Goal: Information Seeking & Learning: Learn about a topic

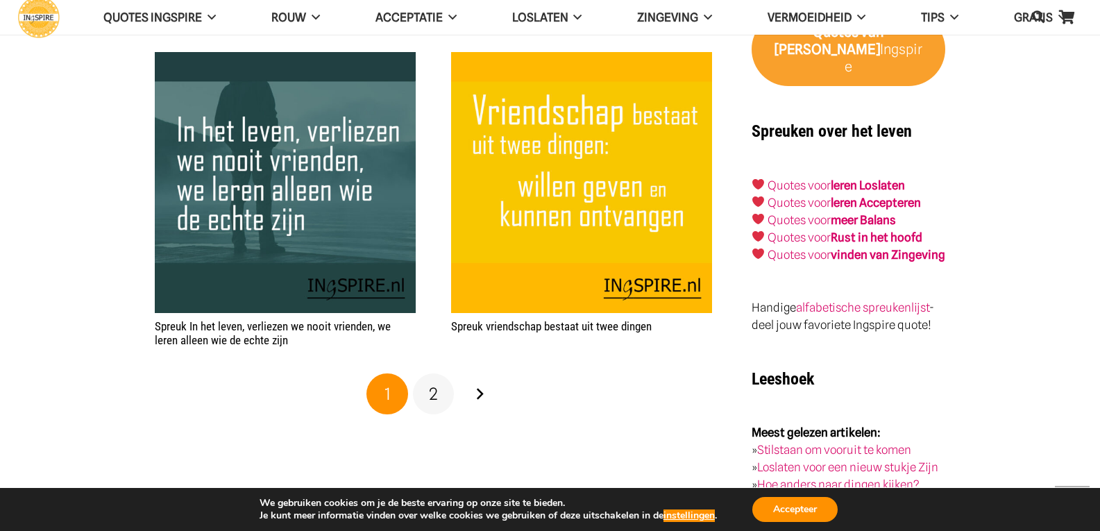
scroll to position [2360, 0]
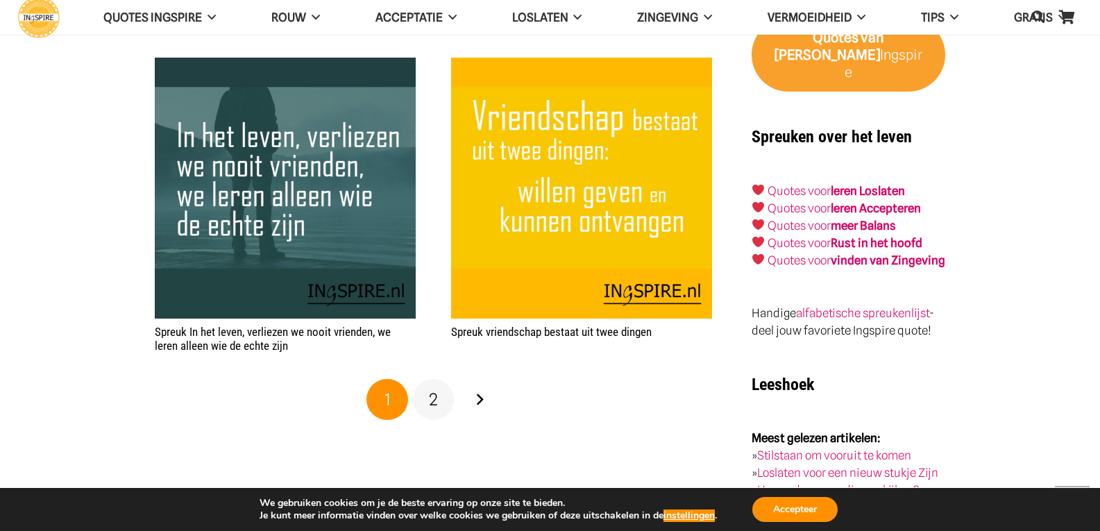
click at [425, 395] on link "2" at bounding box center [434, 400] width 42 height 42
click at [870, 253] on strong "vinden van Zingeving" at bounding box center [888, 260] width 115 height 14
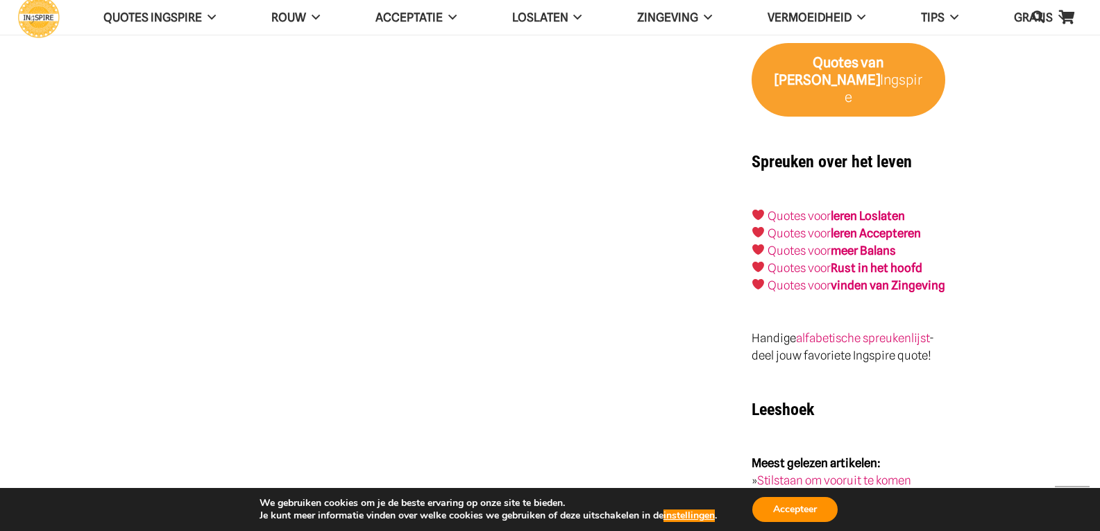
scroll to position [2360, 0]
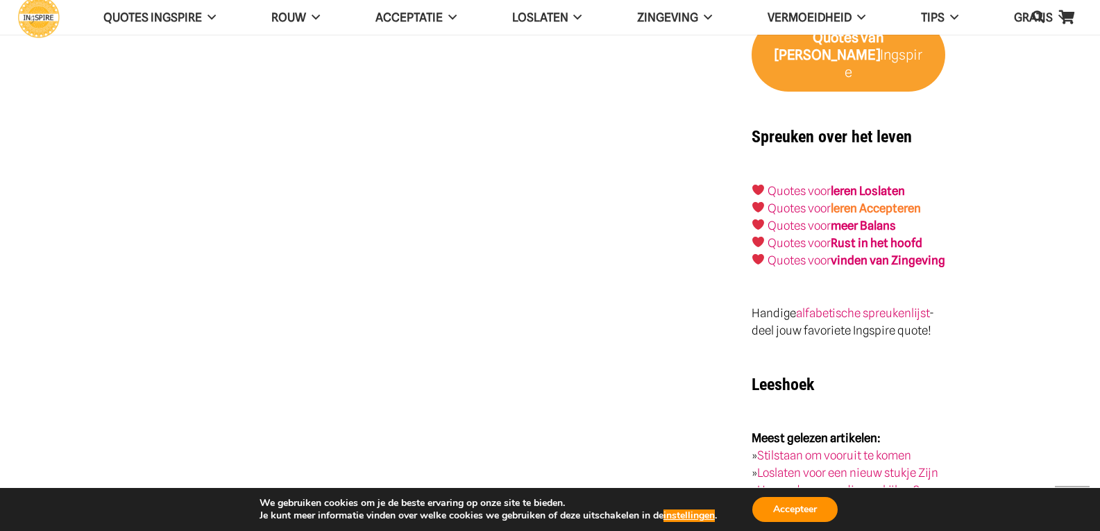
click at [886, 201] on link "leren Accepteren" at bounding box center [876, 208] width 90 height 14
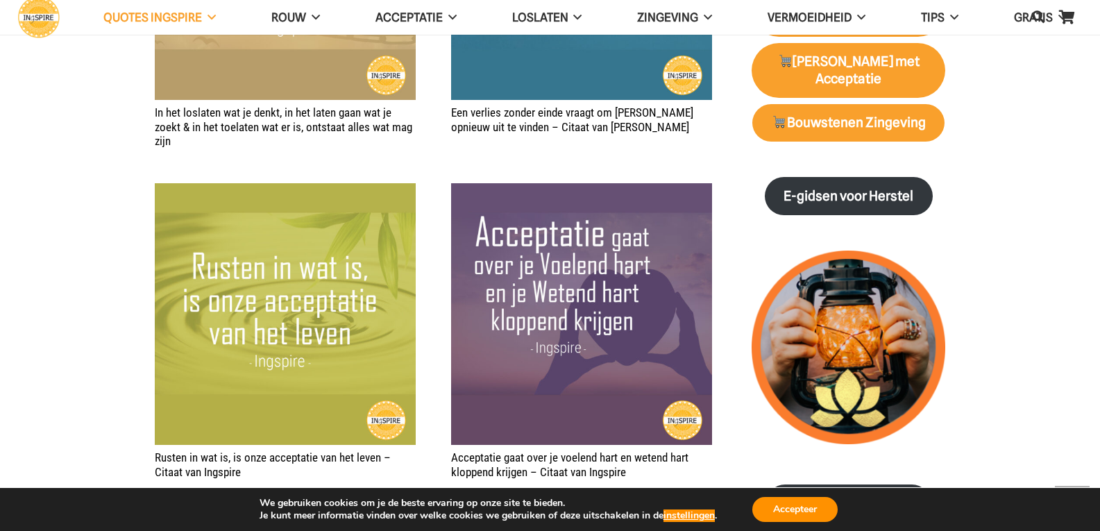
scroll to position [1805, 0]
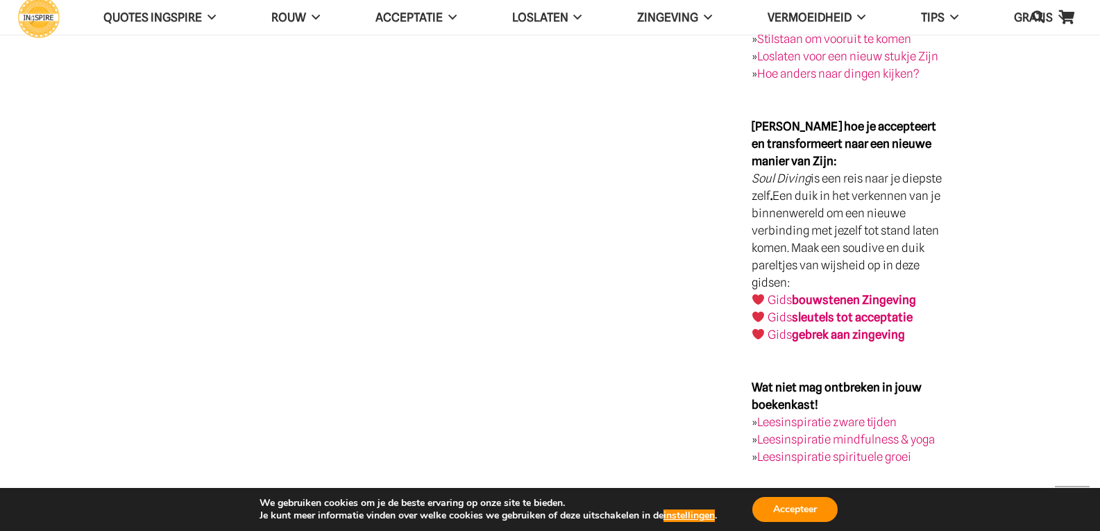
scroll to position [2707, 0]
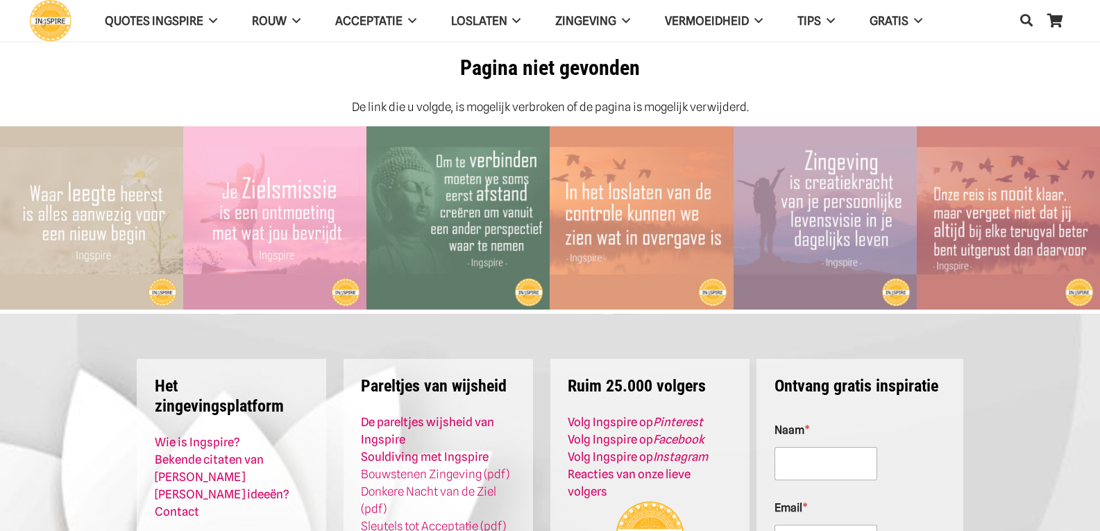
scroll to position [208, 0]
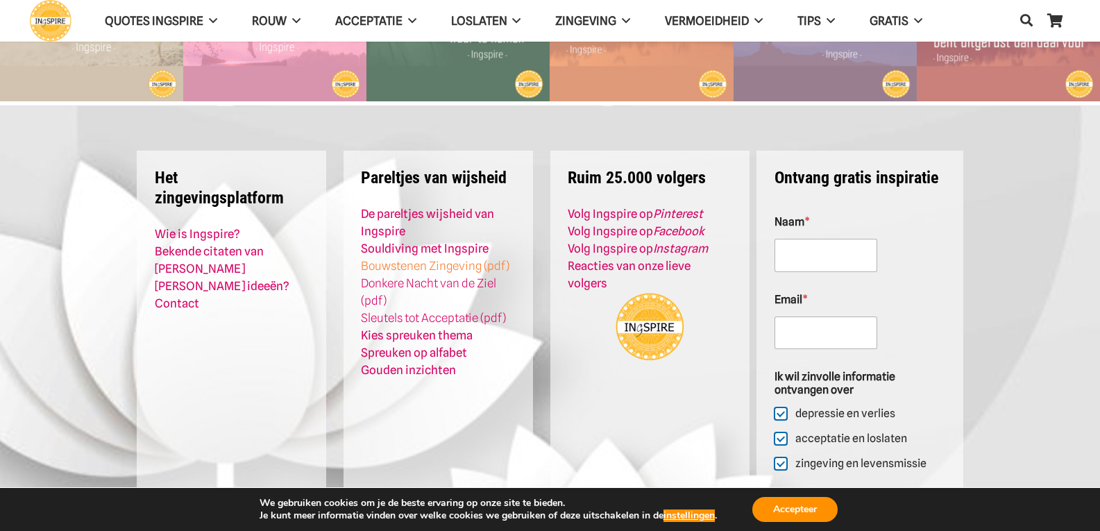
click at [450, 264] on link "Bouwstenen Zingeving (pdf)" at bounding box center [435, 266] width 149 height 14
